Goal: Navigation & Orientation: Find specific page/section

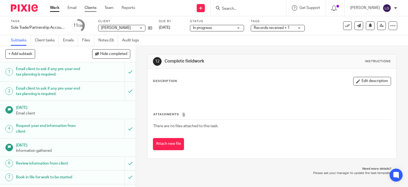
click at [89, 6] on link "Clients" at bounding box center [91, 7] width 12 height 5
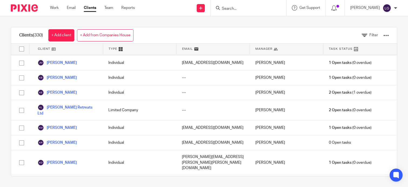
scroll to position [3714, 0]
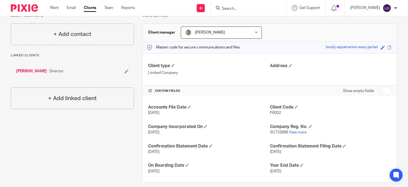
scroll to position [50, 0]
